Goal: Information Seeking & Learning: Get advice/opinions

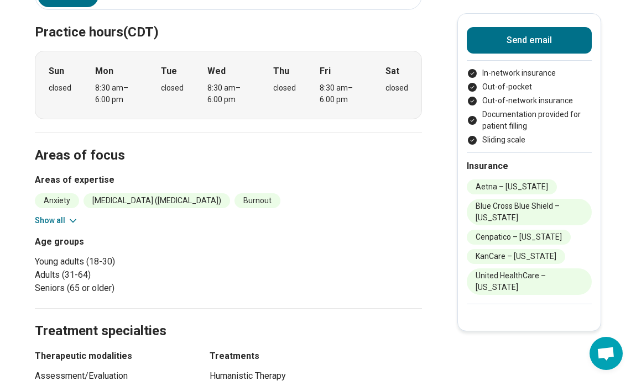
scroll to position [321, 0]
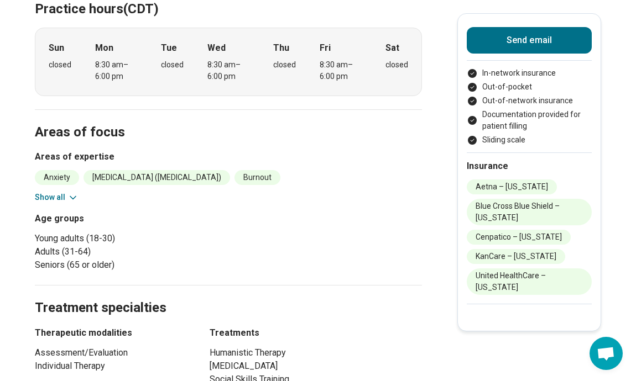
click at [66, 204] on section "Areas of focus Areas of expertise Anxiety [MEDICAL_DATA] ([MEDICAL_DATA]) Burno…" at bounding box center [228, 197] width 387 height 176
click at [66, 198] on button "Show all" at bounding box center [57, 198] width 44 height 12
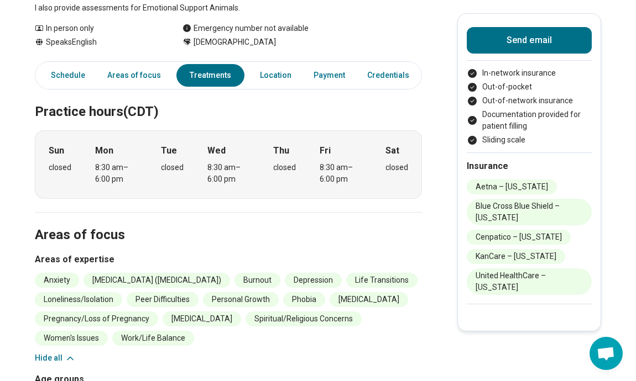
scroll to position [0, 0]
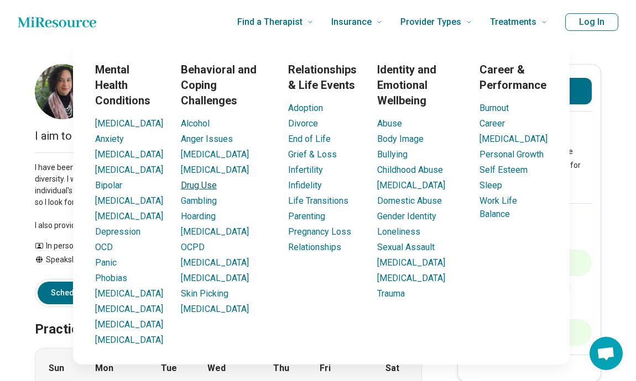
click at [208, 185] on link "Drug Use" at bounding box center [199, 185] width 36 height 11
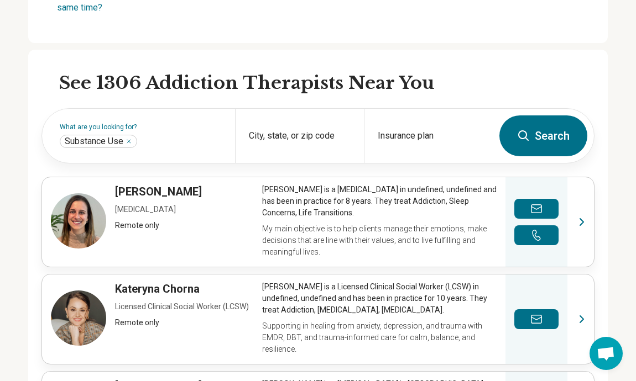
scroll to position [339, 0]
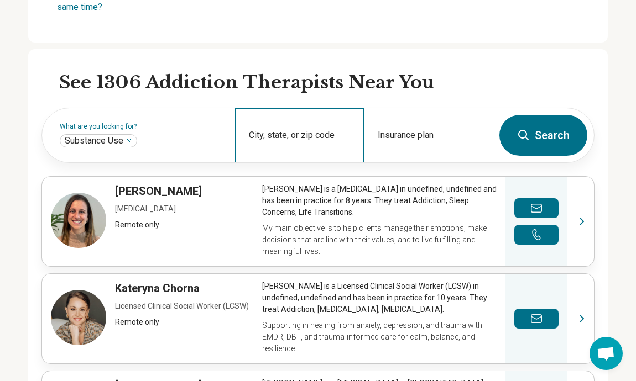
click at [326, 132] on div "City, state, or zip code" at bounding box center [299, 135] width 129 height 54
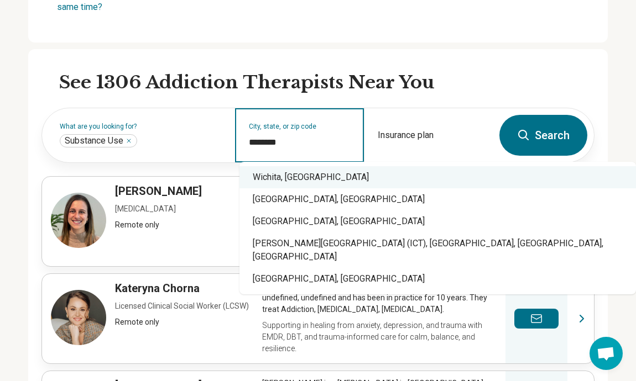
click at [294, 184] on div "Wichita, [GEOGRAPHIC_DATA]" at bounding box center [437, 177] width 396 height 22
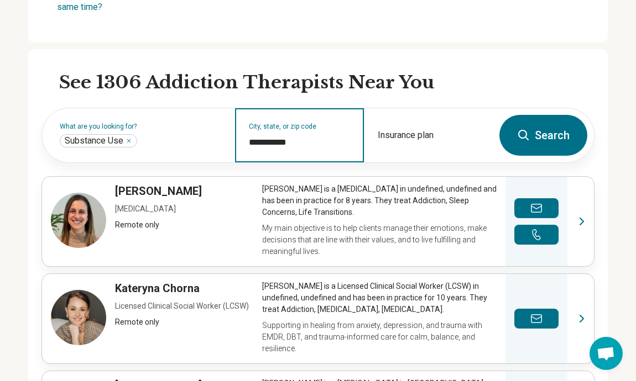
type input "**********"
click at [531, 139] on button "Search" at bounding box center [543, 135] width 88 height 41
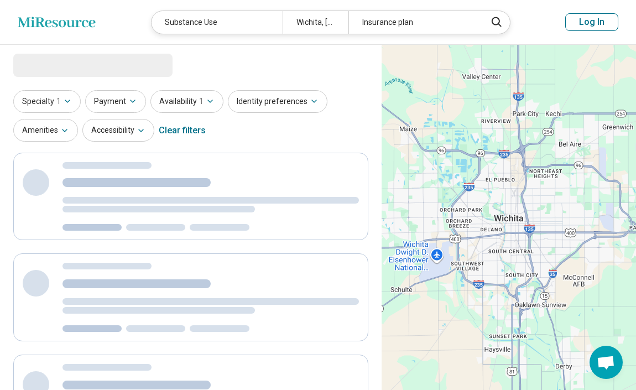
select select "***"
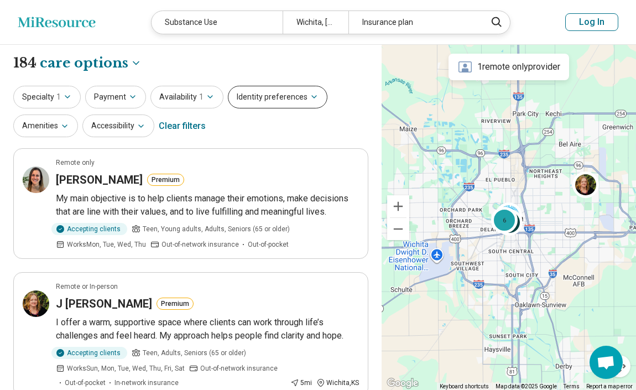
click at [269, 93] on button "Identity preferences" at bounding box center [278, 97] width 100 height 23
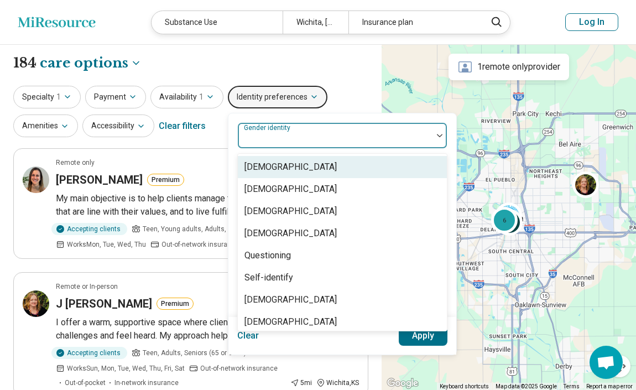
click at [300, 134] on div at bounding box center [335, 139] width 186 height 15
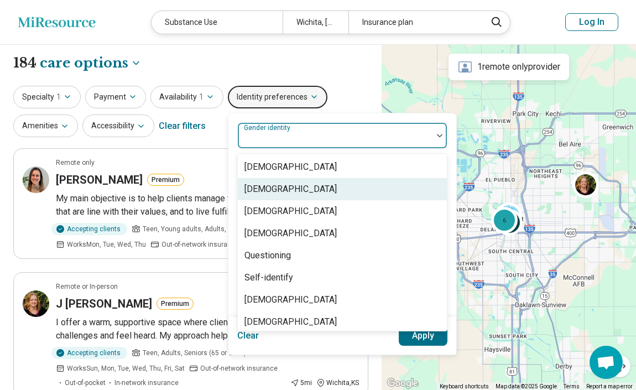
click at [325, 189] on div "[DEMOGRAPHIC_DATA]" at bounding box center [342, 189] width 209 height 22
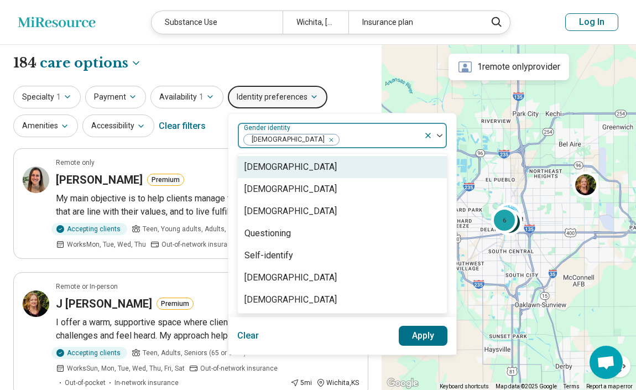
click at [438, 133] on div at bounding box center [434, 135] width 23 height 25
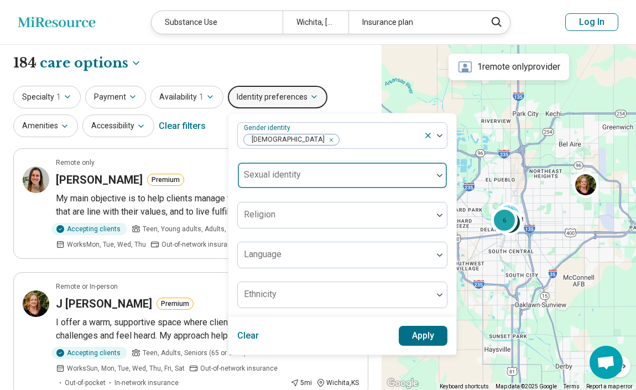
click at [404, 168] on div at bounding box center [335, 175] width 195 height 24
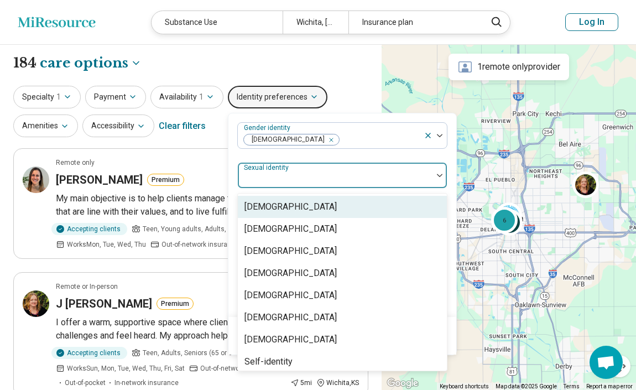
click at [417, 170] on div at bounding box center [335, 175] width 195 height 24
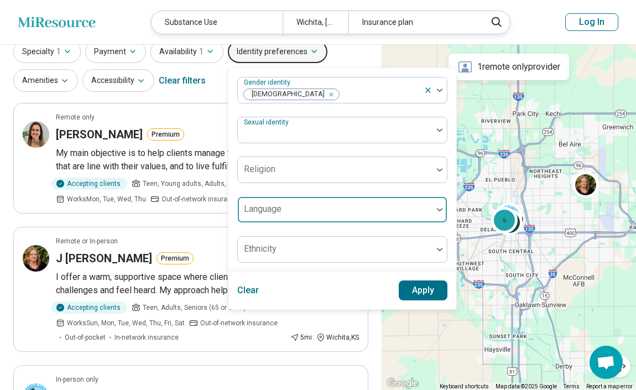
scroll to position [50, 0]
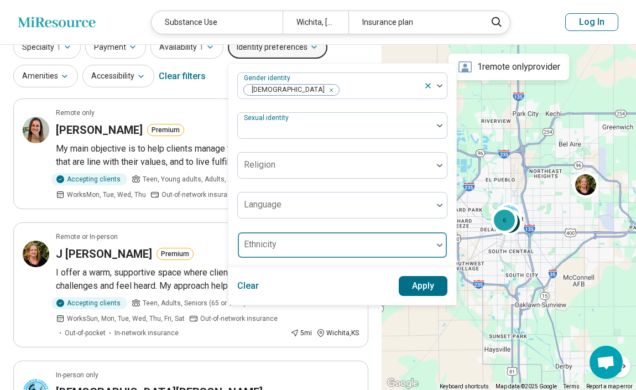
click at [390, 248] on div at bounding box center [335, 249] width 186 height 15
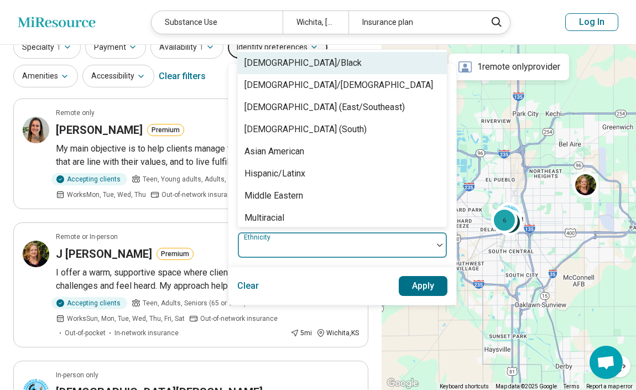
click at [381, 66] on div "[DEMOGRAPHIC_DATA]/Black" at bounding box center [342, 63] width 209 height 22
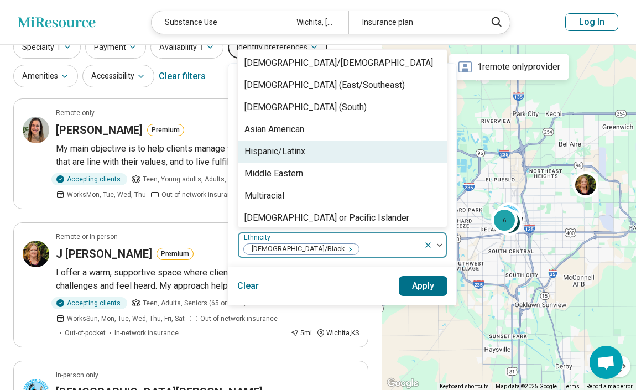
click at [313, 150] on div "Hispanic/Latinx" at bounding box center [342, 151] width 209 height 22
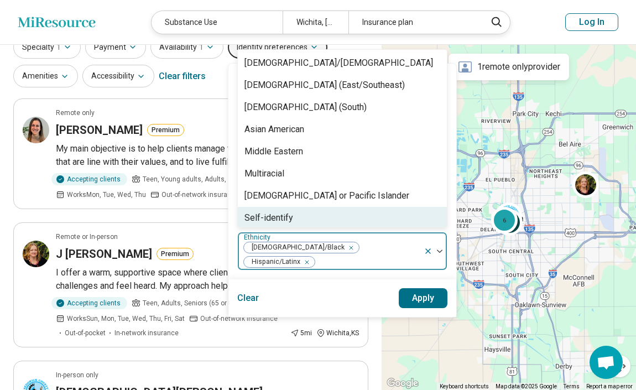
click at [418, 296] on div "Clear Apply" at bounding box center [342, 298] width 228 height 38
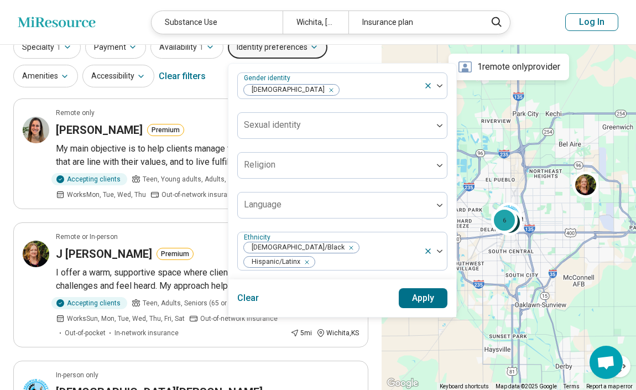
click at [416, 288] on button "Apply" at bounding box center [423, 298] width 49 height 20
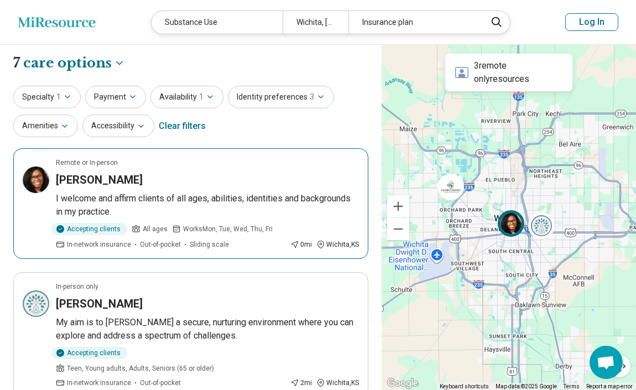
click at [110, 171] on article "Remote or In-person [PERSON_NAME] I welcome and affirm clients of all ages, abi…" at bounding box center [190, 203] width 355 height 111
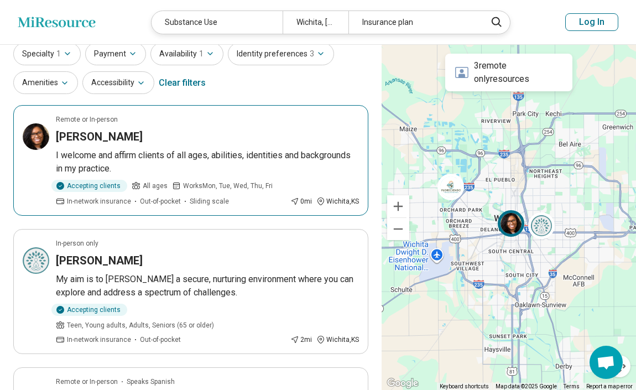
scroll to position [50, 0]
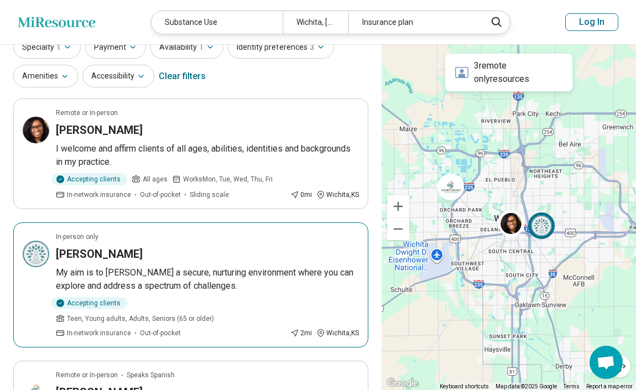
click at [100, 253] on h3 "[PERSON_NAME]" at bounding box center [99, 253] width 87 height 15
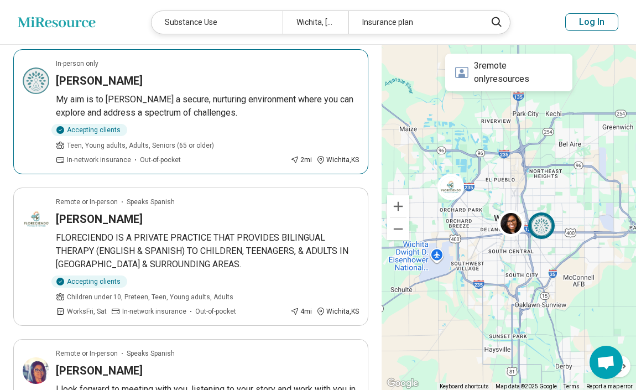
scroll to position [228, 0]
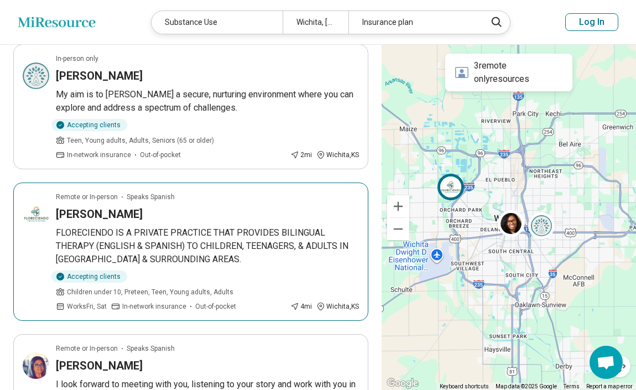
click at [125, 211] on h3 "[PERSON_NAME]" at bounding box center [99, 213] width 87 height 15
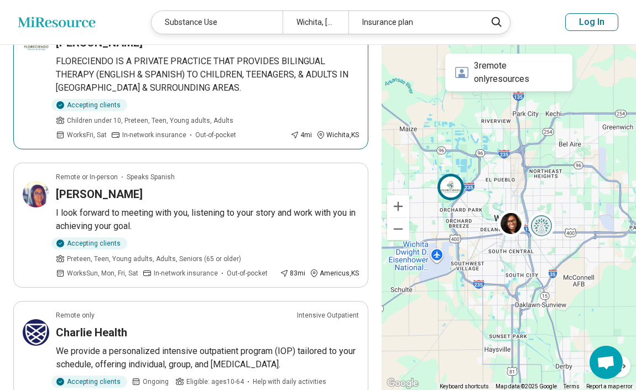
scroll to position [404, 0]
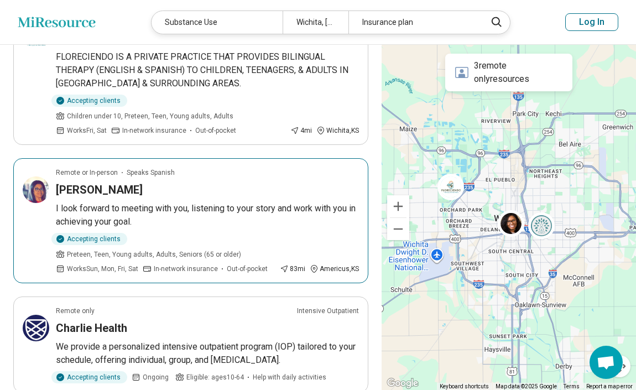
click at [113, 195] on h3 "[PERSON_NAME]" at bounding box center [99, 189] width 87 height 15
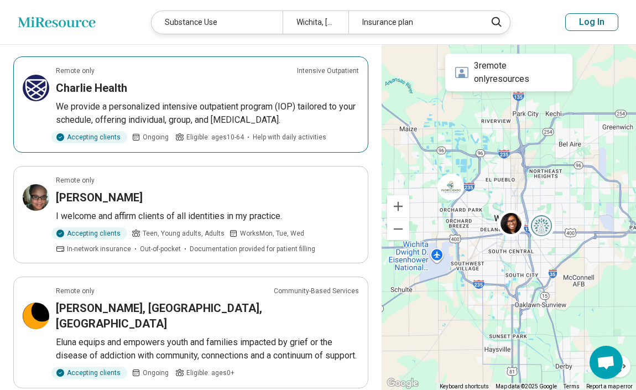
scroll to position [653, 0]
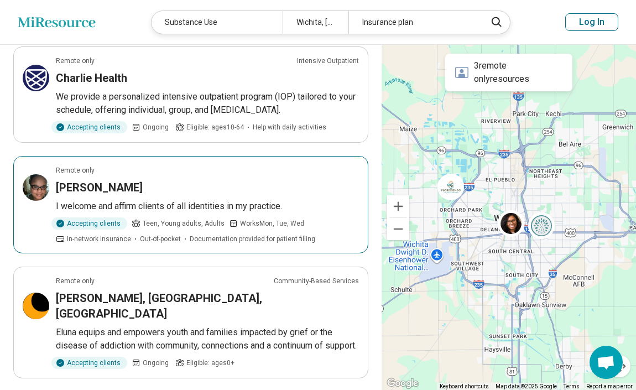
click at [97, 188] on h3 "[PERSON_NAME]" at bounding box center [99, 187] width 87 height 15
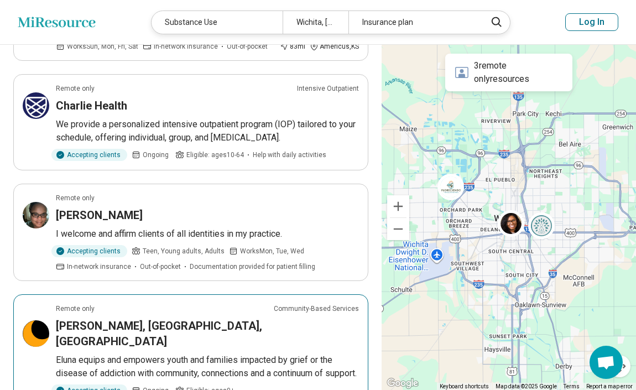
scroll to position [409, 0]
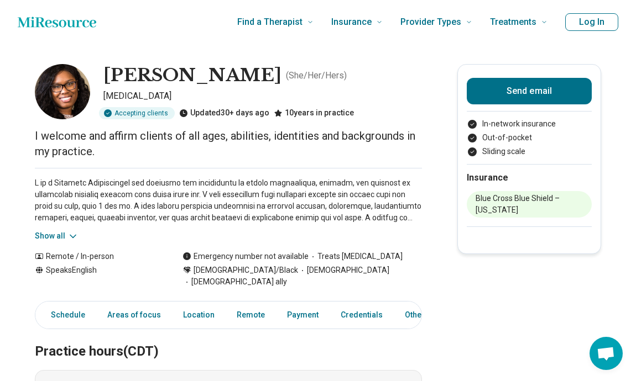
click at [66, 237] on button "Show all" at bounding box center [57, 237] width 44 height 12
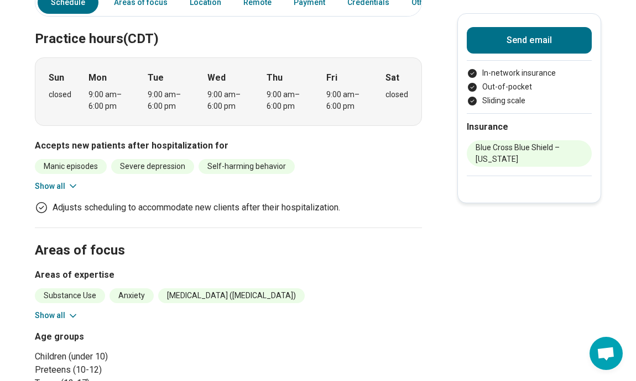
scroll to position [409, 0]
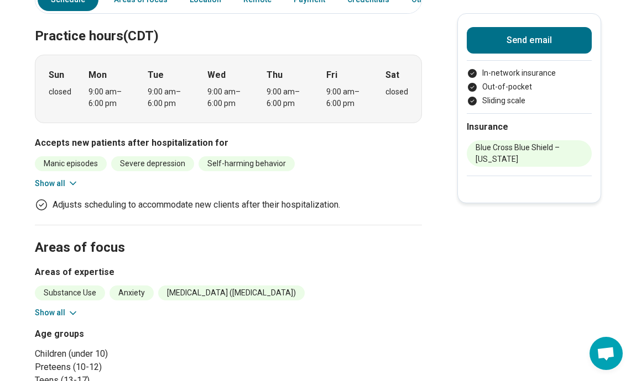
click at [71, 308] on icon at bounding box center [72, 313] width 11 height 11
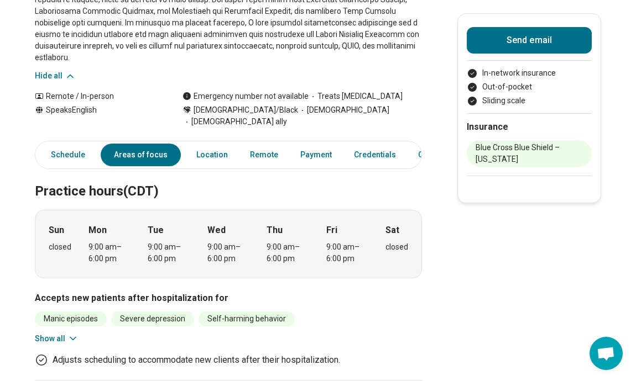
scroll to position [0, 0]
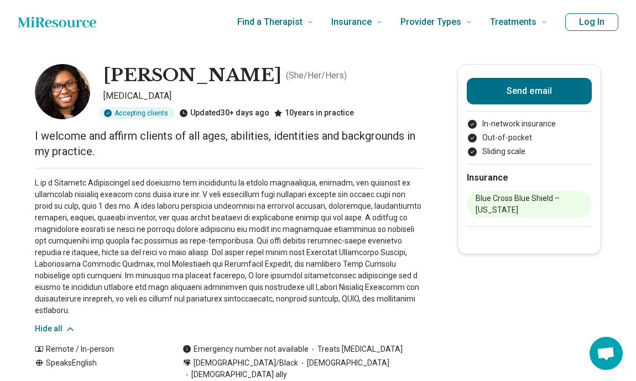
click at [137, 70] on h1 "LaSheena Barnes" at bounding box center [192, 75] width 178 height 23
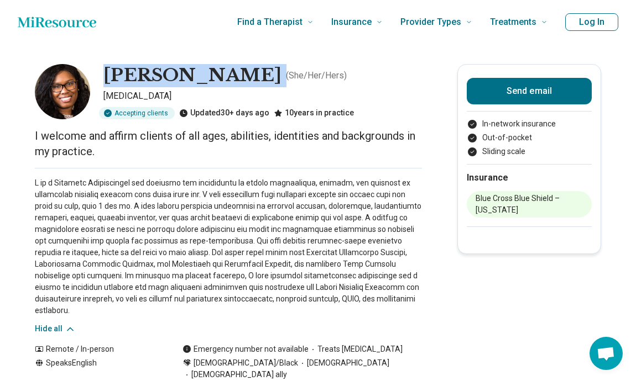
click at [137, 70] on h1 "LaSheena Barnes" at bounding box center [192, 75] width 178 height 23
copy h1 "LaSheena Barnes"
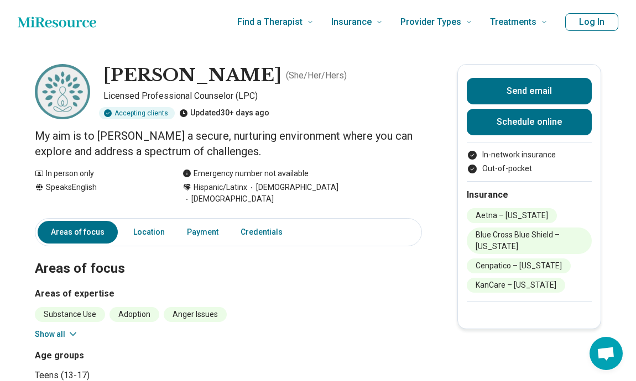
click at [170, 70] on h1 "[PERSON_NAME]" at bounding box center [192, 75] width 178 height 23
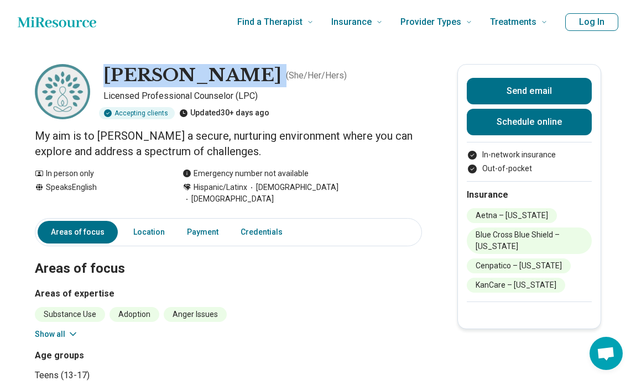
click at [170, 70] on h1 "[PERSON_NAME]" at bounding box center [192, 75] width 178 height 23
copy h1 "[PERSON_NAME]"
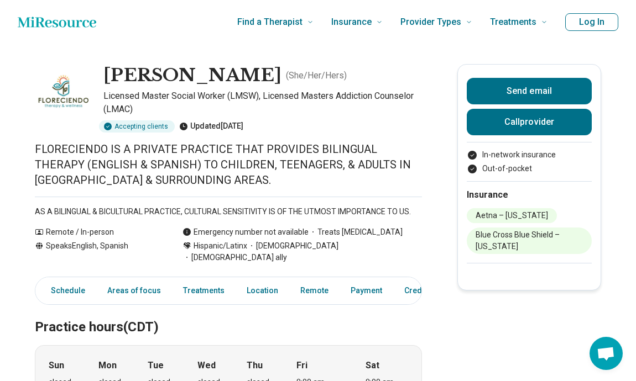
click at [149, 80] on h1 "Daisy Gonzalez-Soto" at bounding box center [192, 75] width 178 height 23
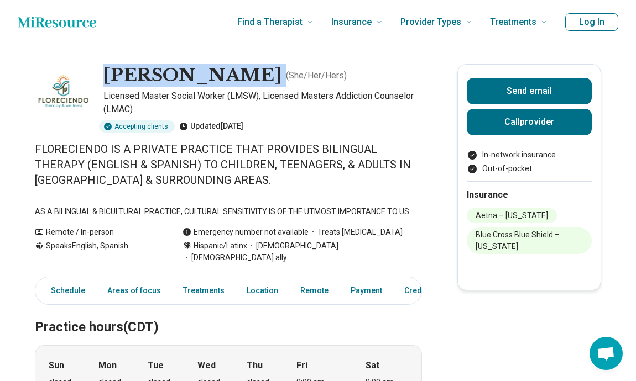
click at [149, 80] on h1 "Daisy Gonzalez-Soto" at bounding box center [192, 75] width 178 height 23
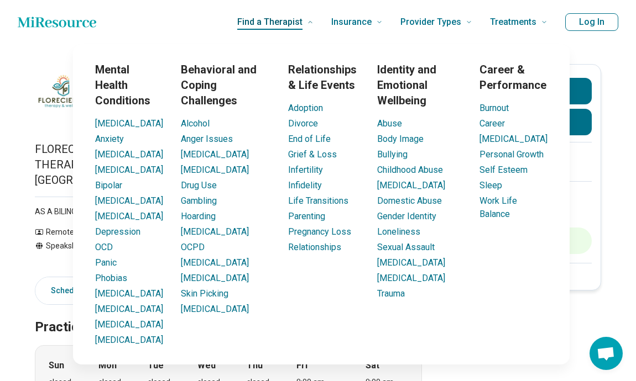
copy h1 "Daisy Gonzalez-Soto"
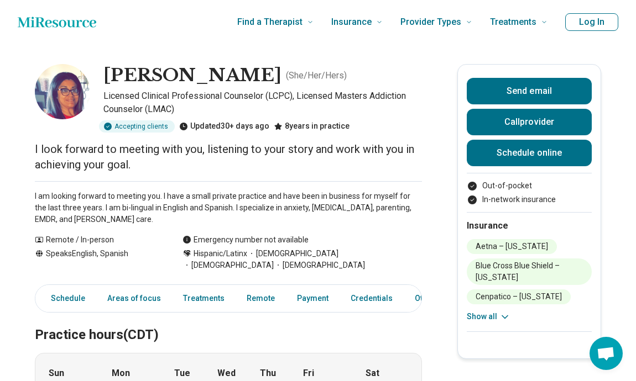
click at [156, 77] on h1 "[PERSON_NAME]" at bounding box center [192, 75] width 178 height 23
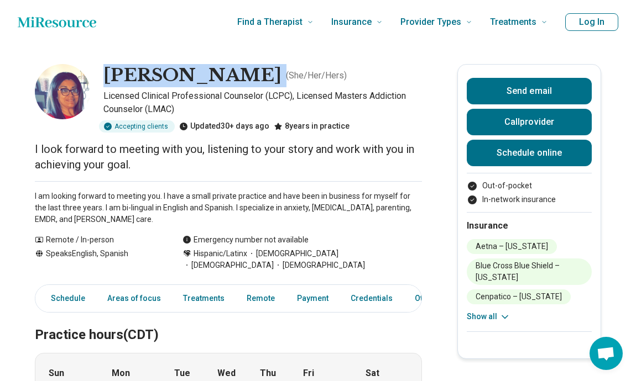
click at [156, 77] on h1 "[PERSON_NAME]" at bounding box center [192, 75] width 178 height 23
copy h1 "[PERSON_NAME]"
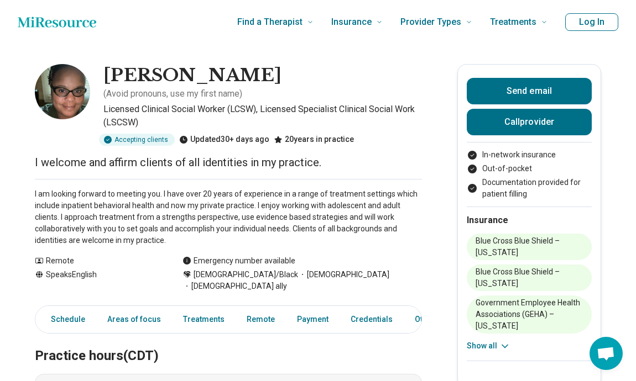
click at [153, 77] on h1 "Fiana Martin" at bounding box center [192, 75] width 178 height 23
click at [153, 77] on h1 "[PERSON_NAME]" at bounding box center [192, 75] width 178 height 23
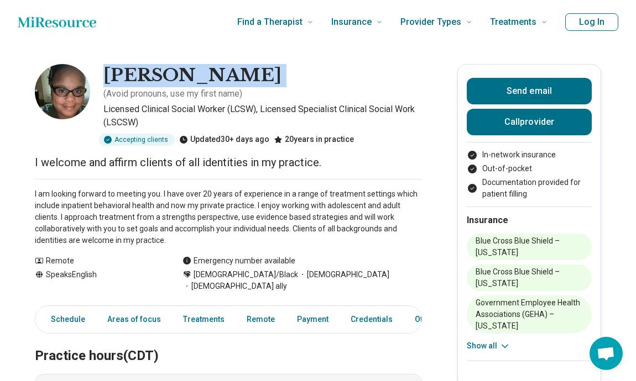
click at [153, 77] on h1 "[PERSON_NAME]" at bounding box center [192, 75] width 178 height 23
copy h1 "[PERSON_NAME]"
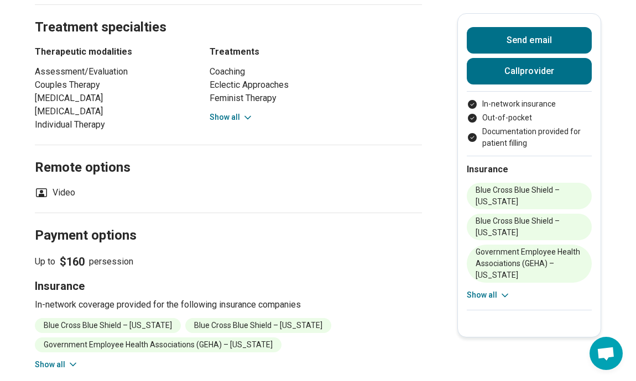
scroll to position [678, 0]
